Goal: Information Seeking & Learning: Learn about a topic

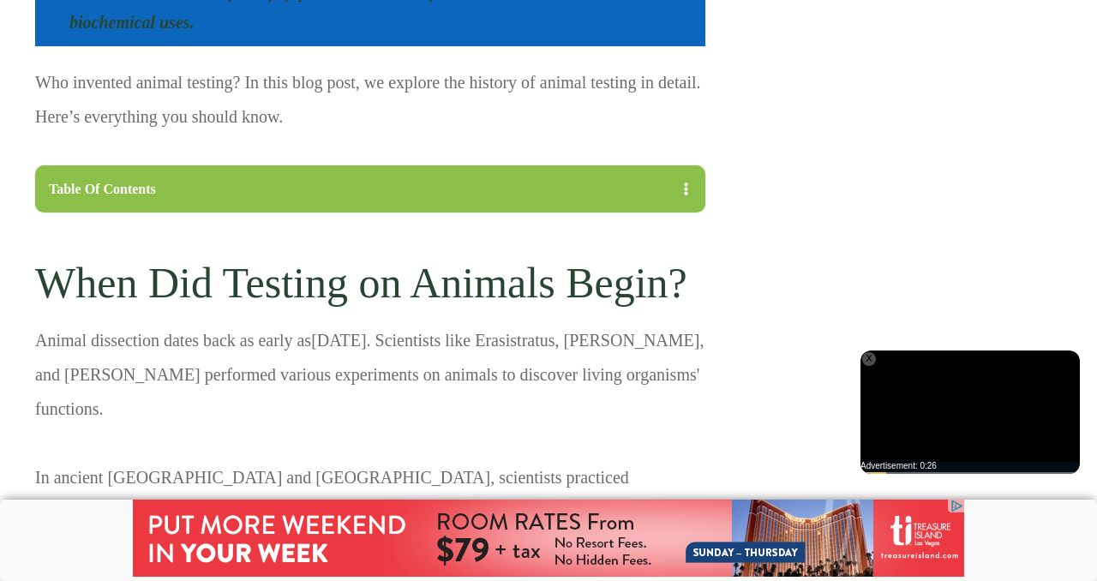
scroll to position [1466, 0]
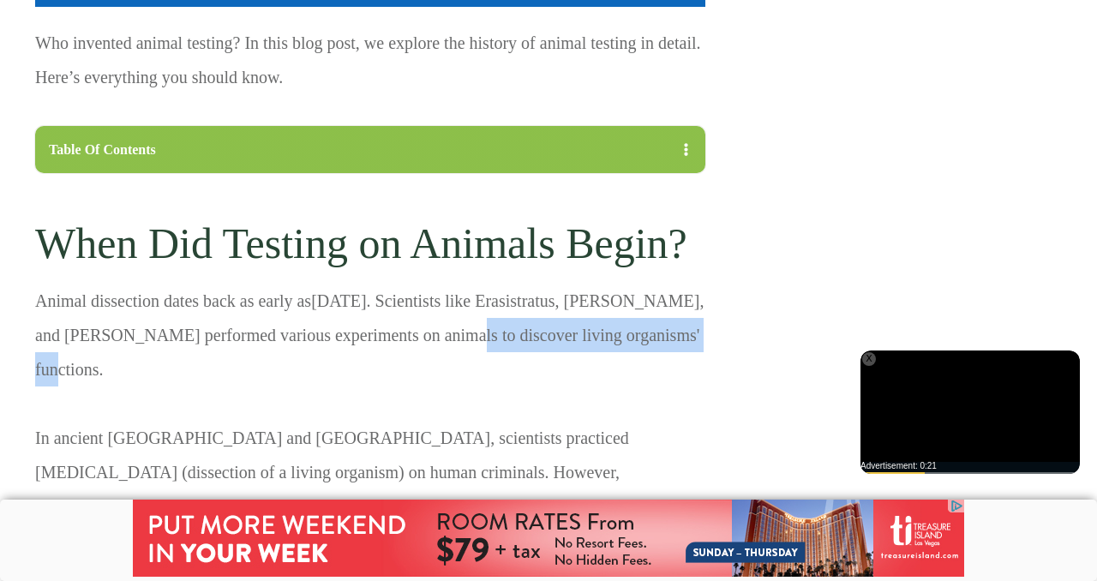
drag, startPoint x: 694, startPoint y: 304, endPoint x: 103, endPoint y: 279, distance: 591.8
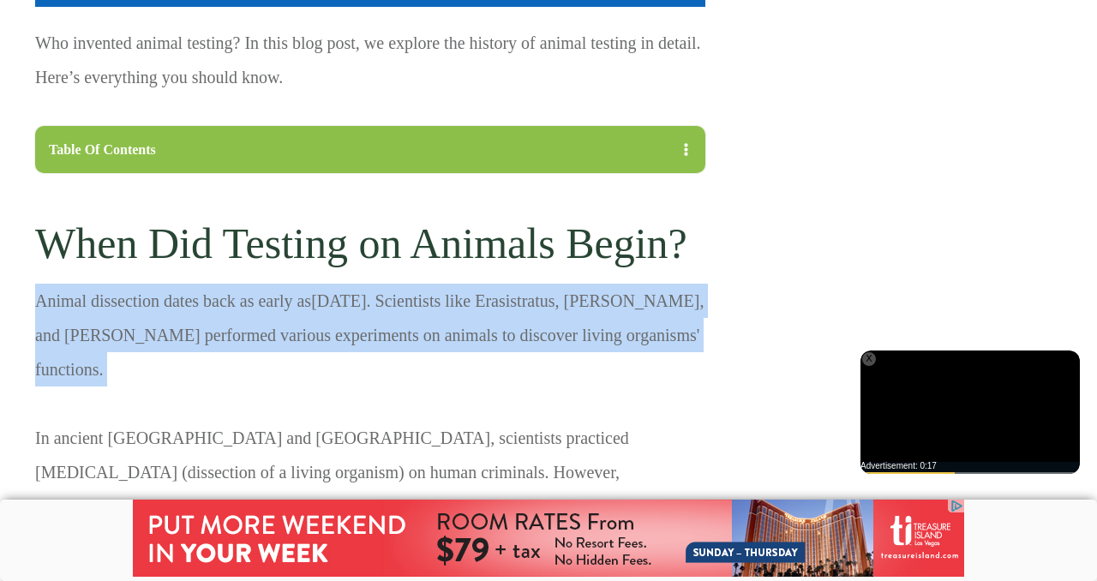
drag, startPoint x: 36, startPoint y: 272, endPoint x: 606, endPoint y: 328, distance: 572.7
copy p "Animal dissection dates back as early as [DATE] . Scientists like Erasistratus,…"
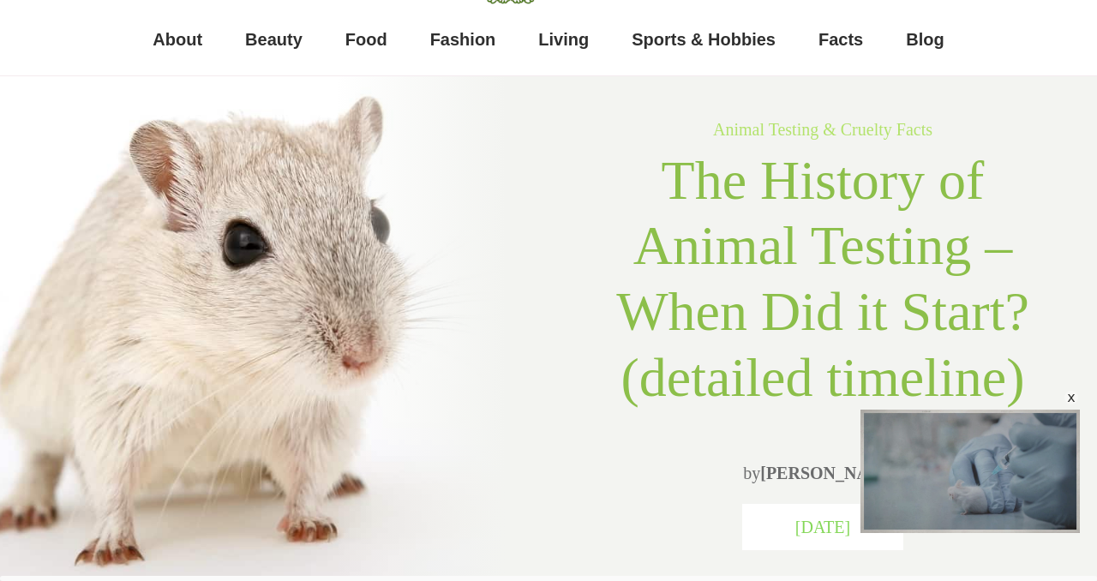
scroll to position [0, 0]
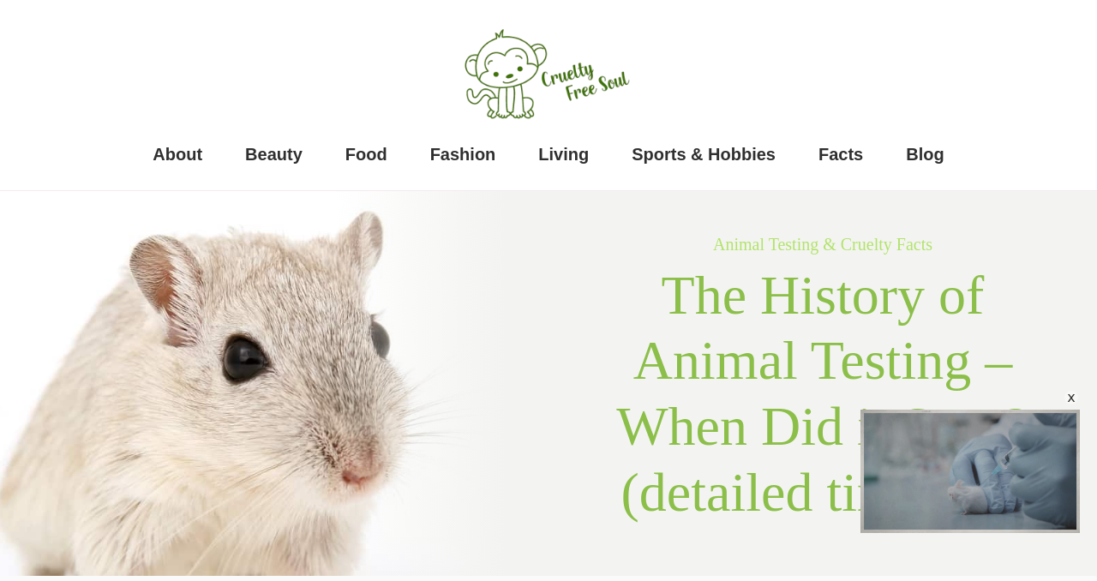
click at [518, 332] on div at bounding box center [275, 445] width 550 height 509
